Goal: Information Seeking & Learning: Learn about a topic

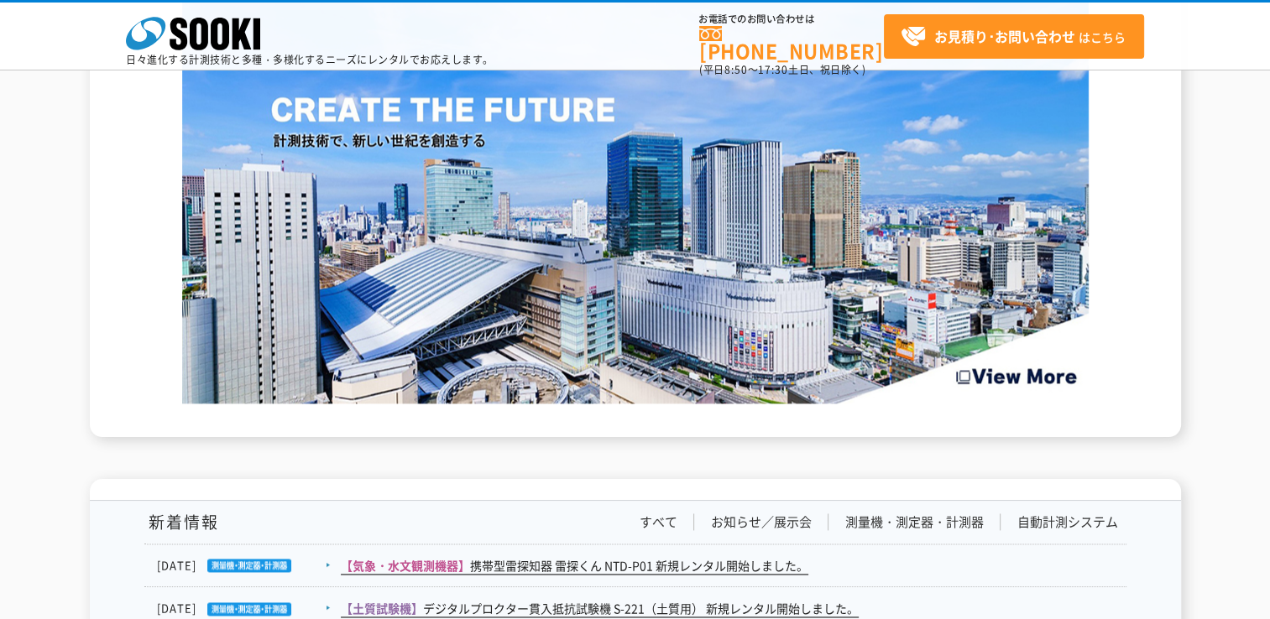
scroll to position [2517, 0]
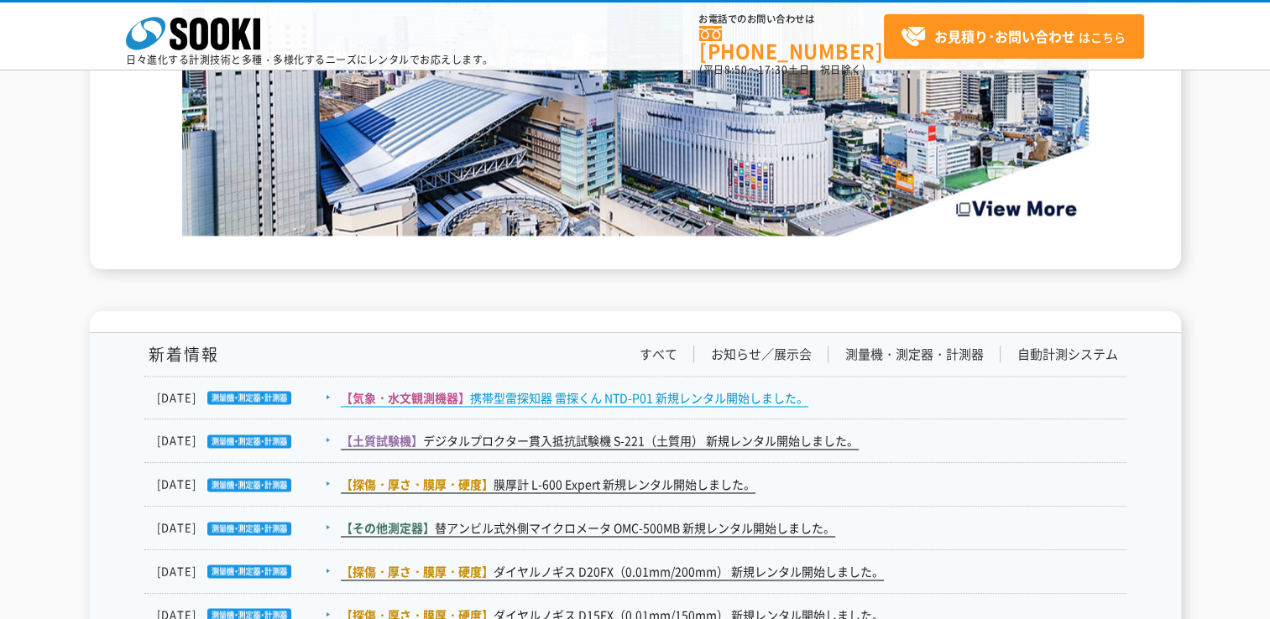
click at [546, 403] on link "【気象・水文観測機器】 携帯型雷探知器 雷探くん NTD-P01 新規レンタル開始しました。" at bounding box center [574, 398] width 467 height 18
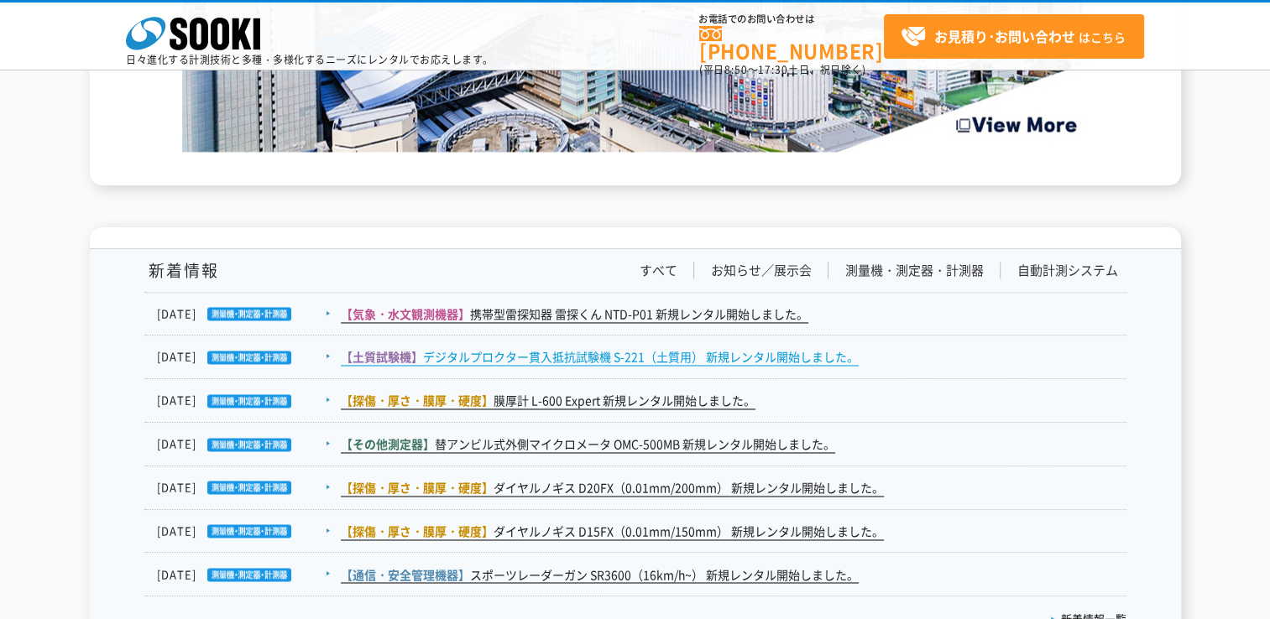
click at [580, 357] on link "【土質試験機】 デジタルプロクター貫入抵抗試験機 S-221（土質用） 新規レンタル開始しました。" at bounding box center [600, 357] width 518 height 18
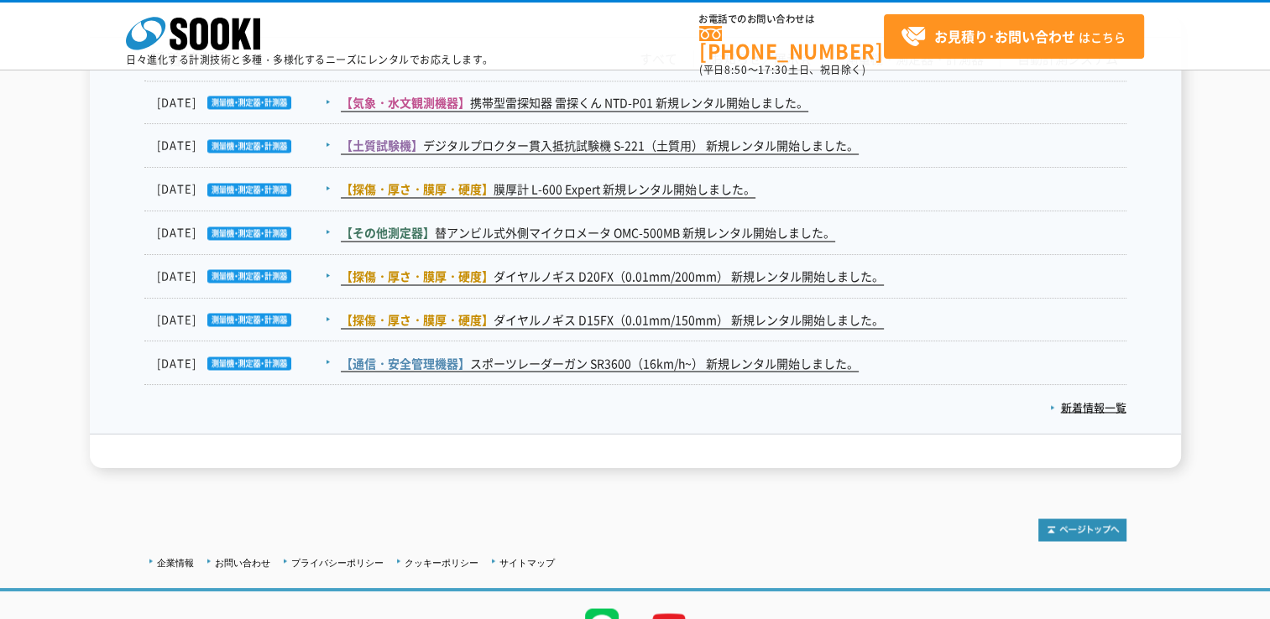
scroll to position [2729, 0]
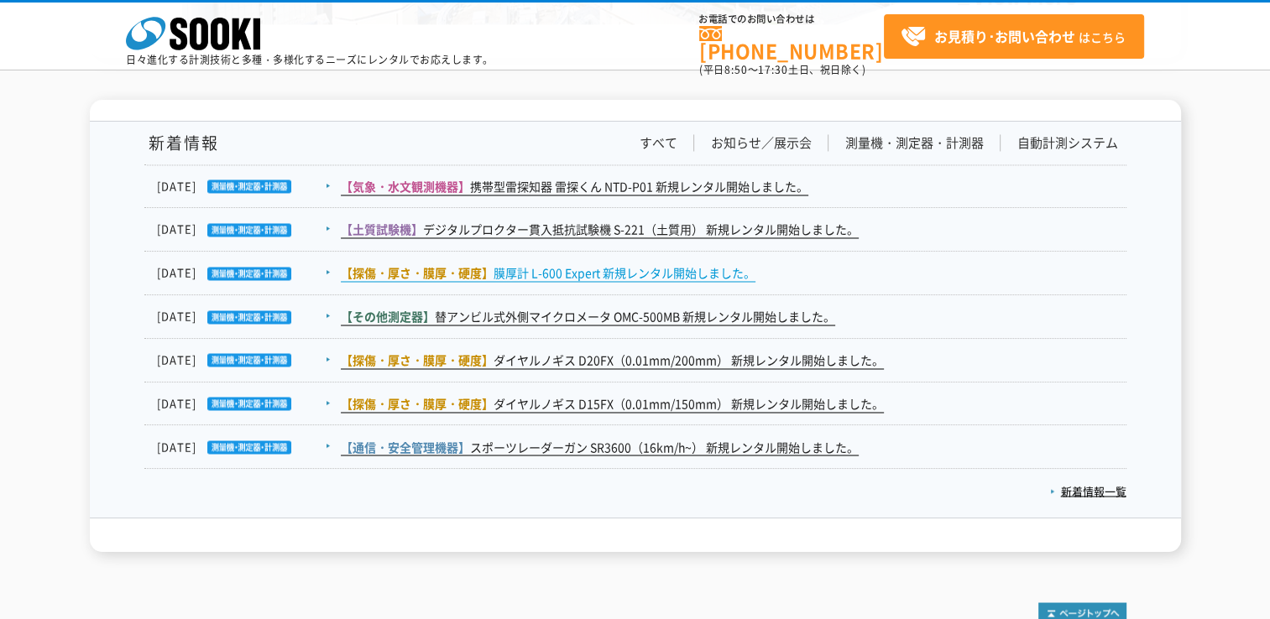
click at [483, 274] on span "【探傷・厚さ・膜厚・硬度】" at bounding box center [417, 272] width 153 height 17
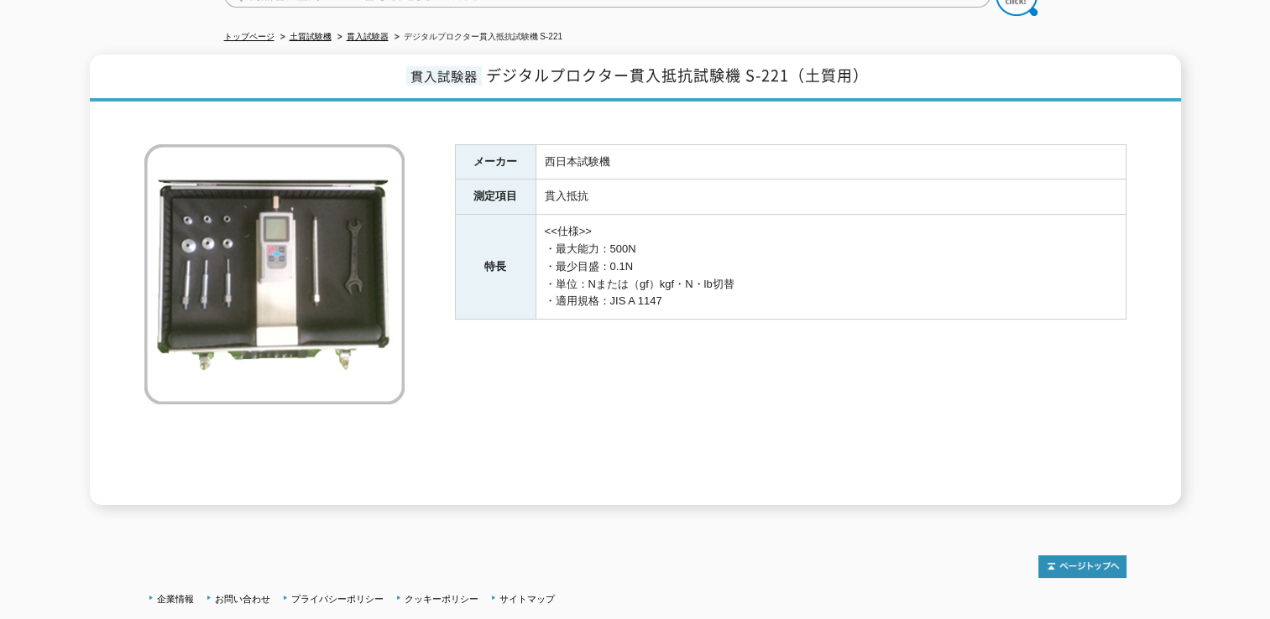
scroll to position [252, 0]
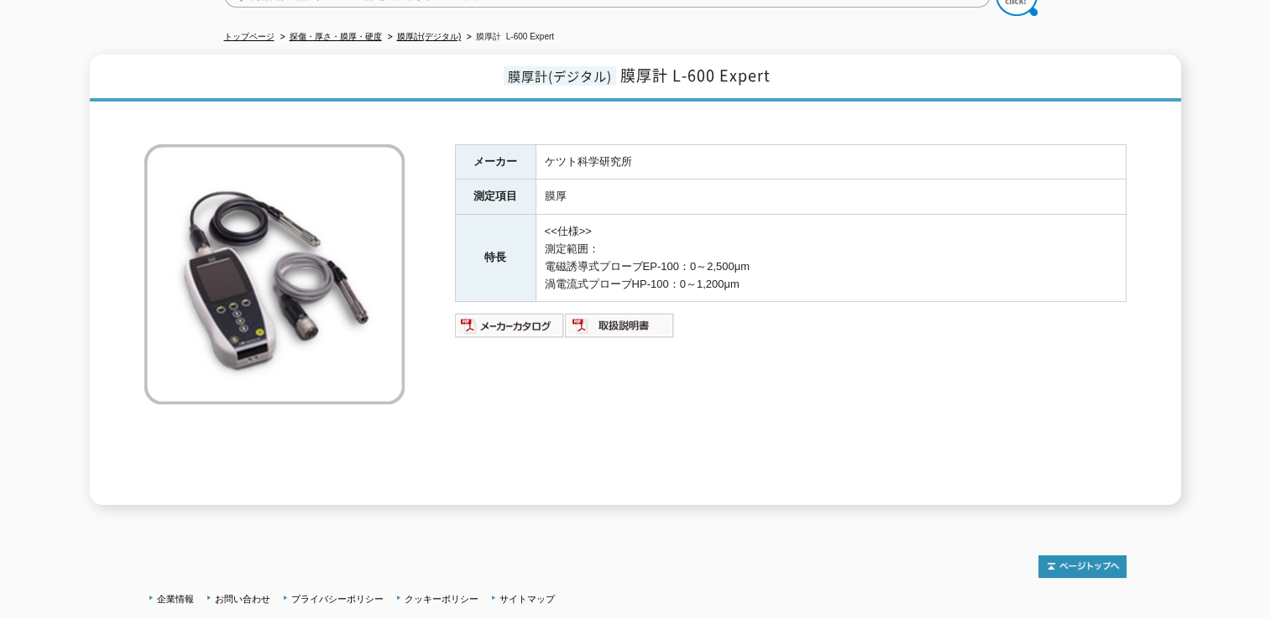
scroll to position [280, 0]
